Goal: Task Accomplishment & Management: Complete application form

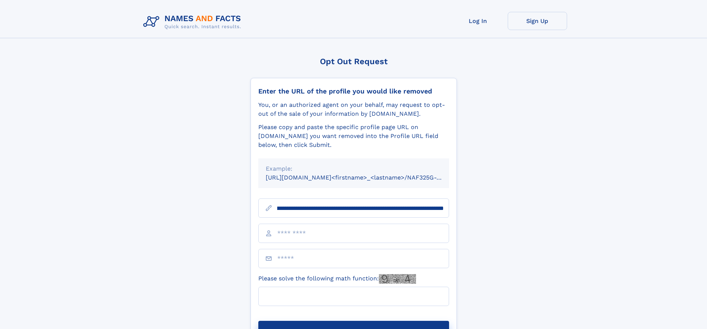
scroll to position [0, 93]
type input "**********"
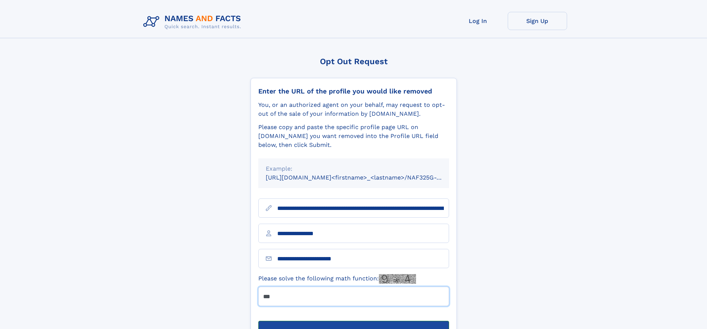
type input "***"
click at [353, 321] on button "Submit Opt Out Request" at bounding box center [353, 333] width 191 height 24
